Goal: Information Seeking & Learning: Learn about a topic

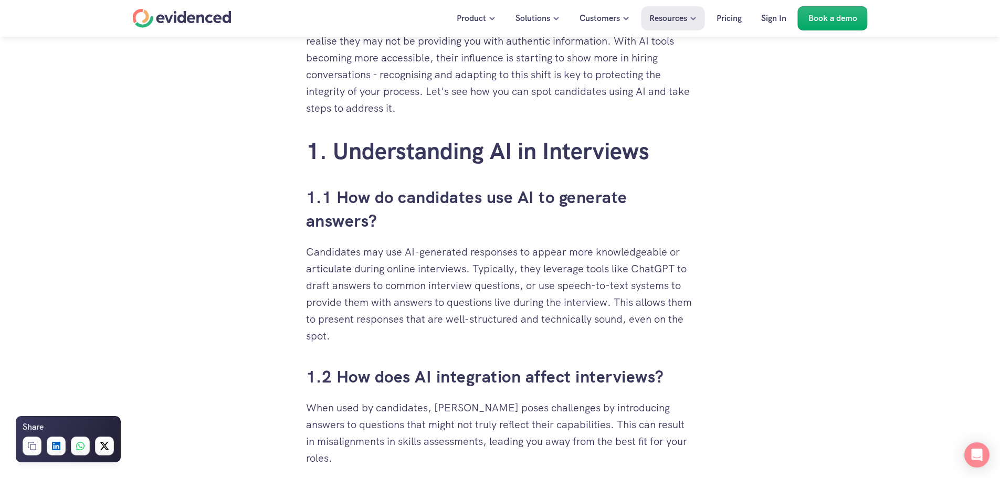
click at [395, 228] on h3 "1.1 How do candidates use AI to generate answers?" at bounding box center [500, 209] width 389 height 47
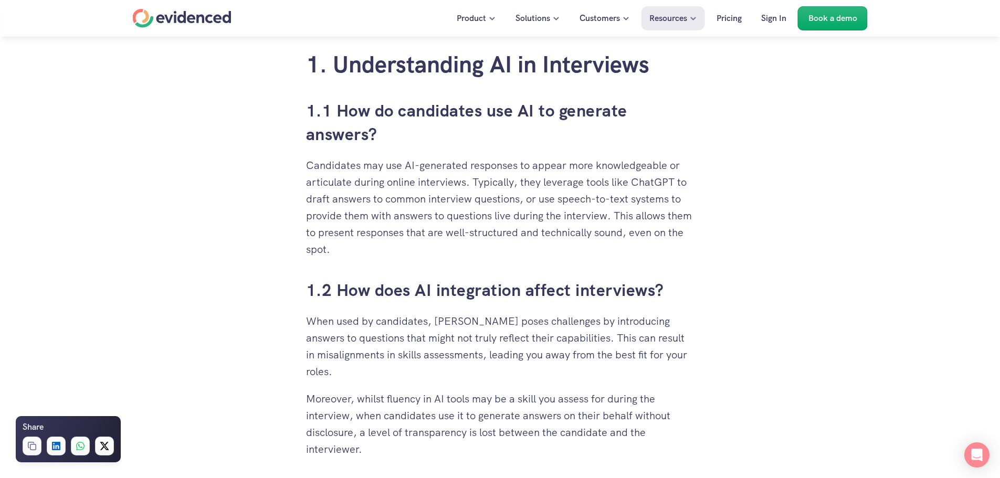
scroll to position [630, 0]
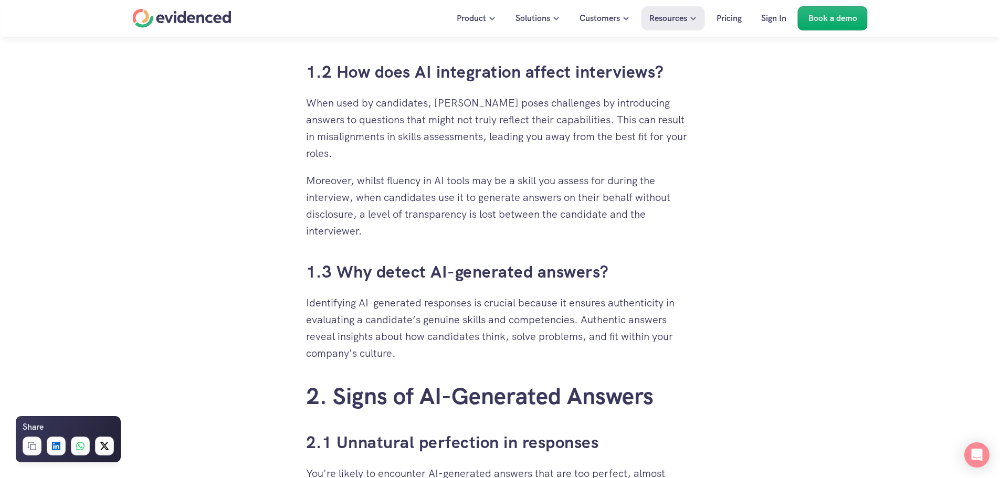
scroll to position [945, 0]
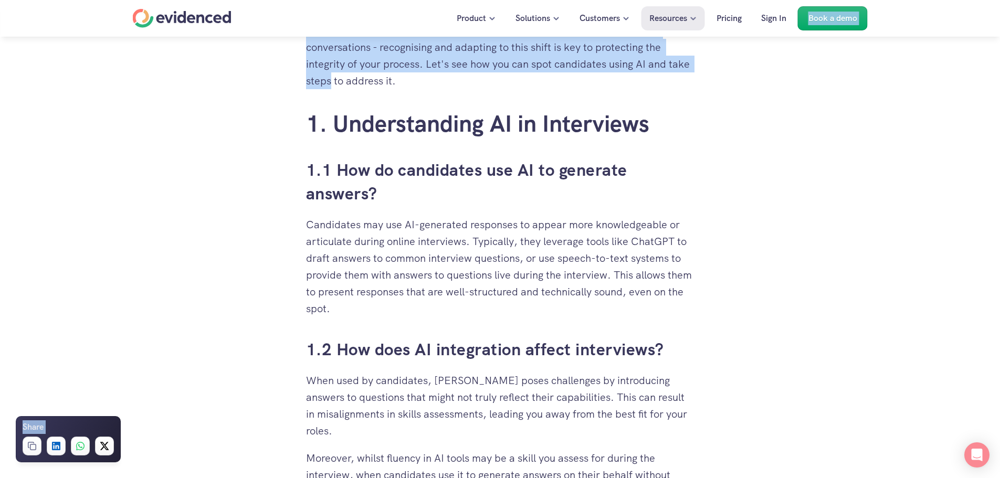
scroll to position [518, 0]
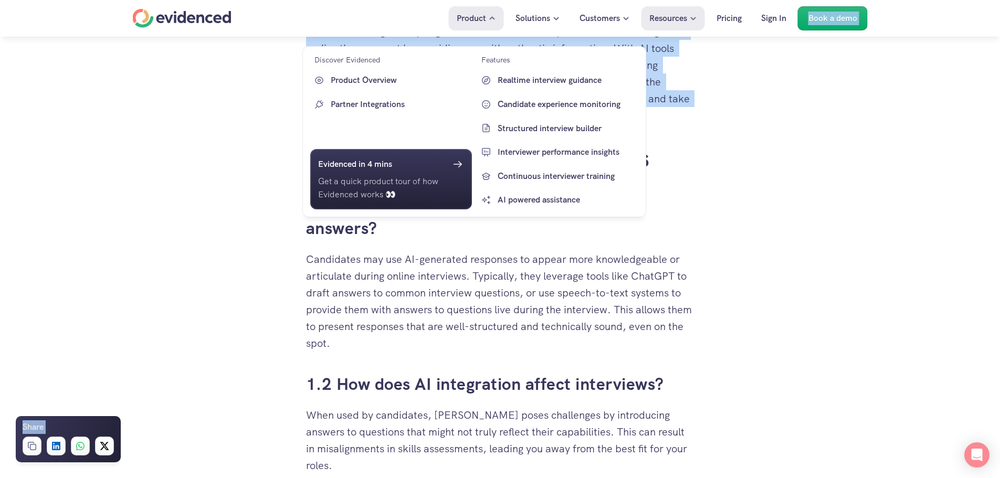
drag, startPoint x: 331, startPoint y: 280, endPoint x: 504, endPoint y: 47, distance: 290.1
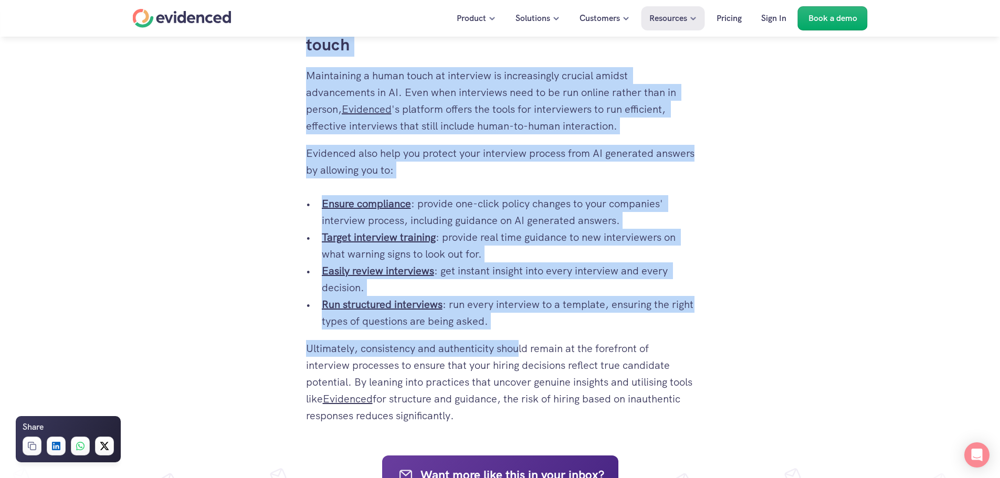
scroll to position [3586, 0]
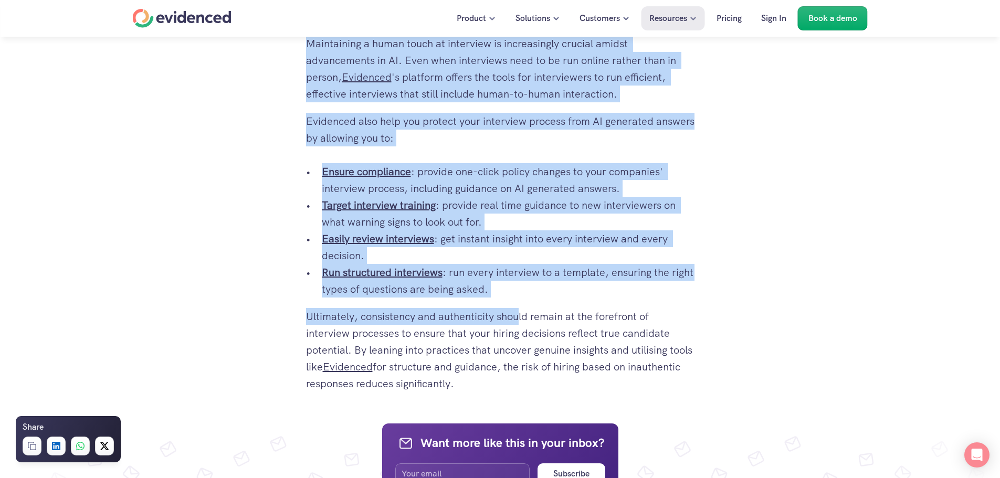
drag, startPoint x: 307, startPoint y: 225, endPoint x: 525, endPoint y: 383, distance: 268.7
click at [506, 297] on p "Run structured interviews : run every interview to a template, ensuring the rig…" at bounding box center [508, 281] width 373 height 34
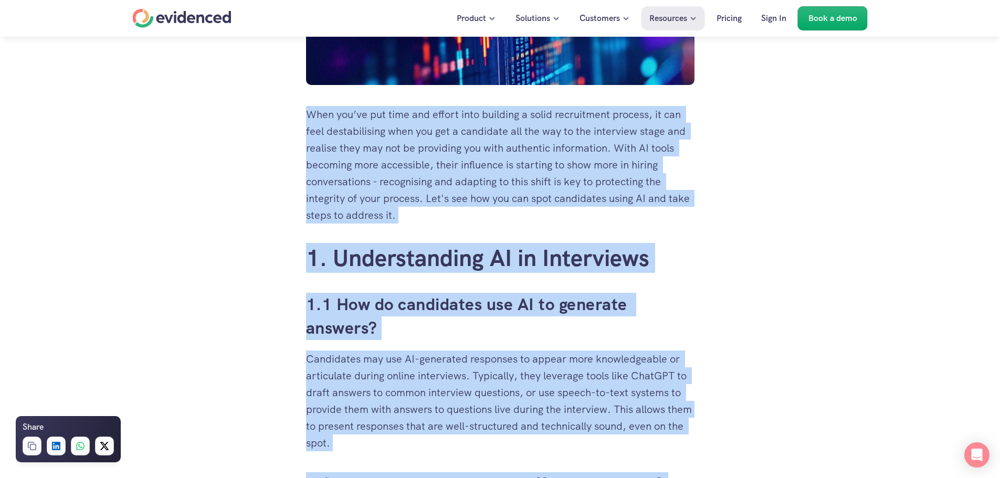
scroll to position [331, 0]
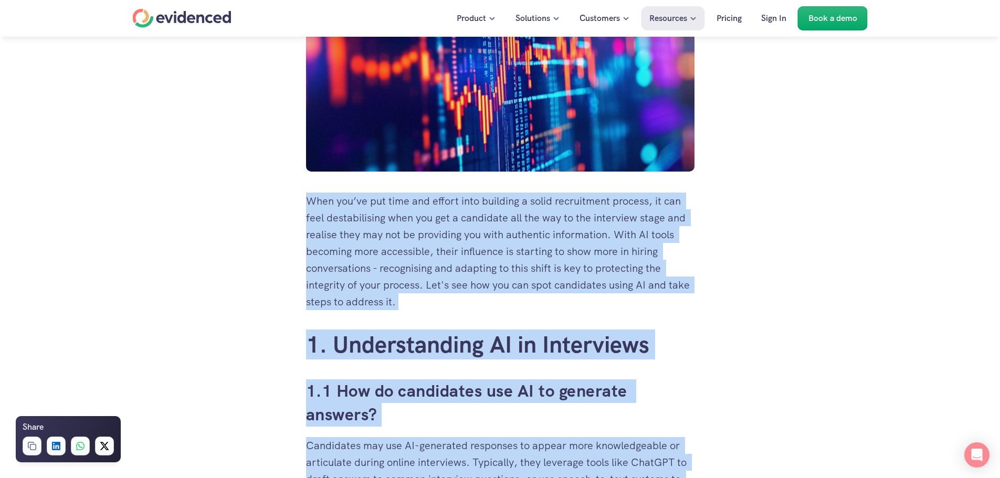
drag, startPoint x: 514, startPoint y: 291, endPoint x: 305, endPoint y: 205, distance: 225.8
copy div "Lore ips’do sit amet con adipis elit seddoeiu t incid utlaboreetd magnaal, en a…"
